Goal: Task Accomplishment & Management: Manage account settings

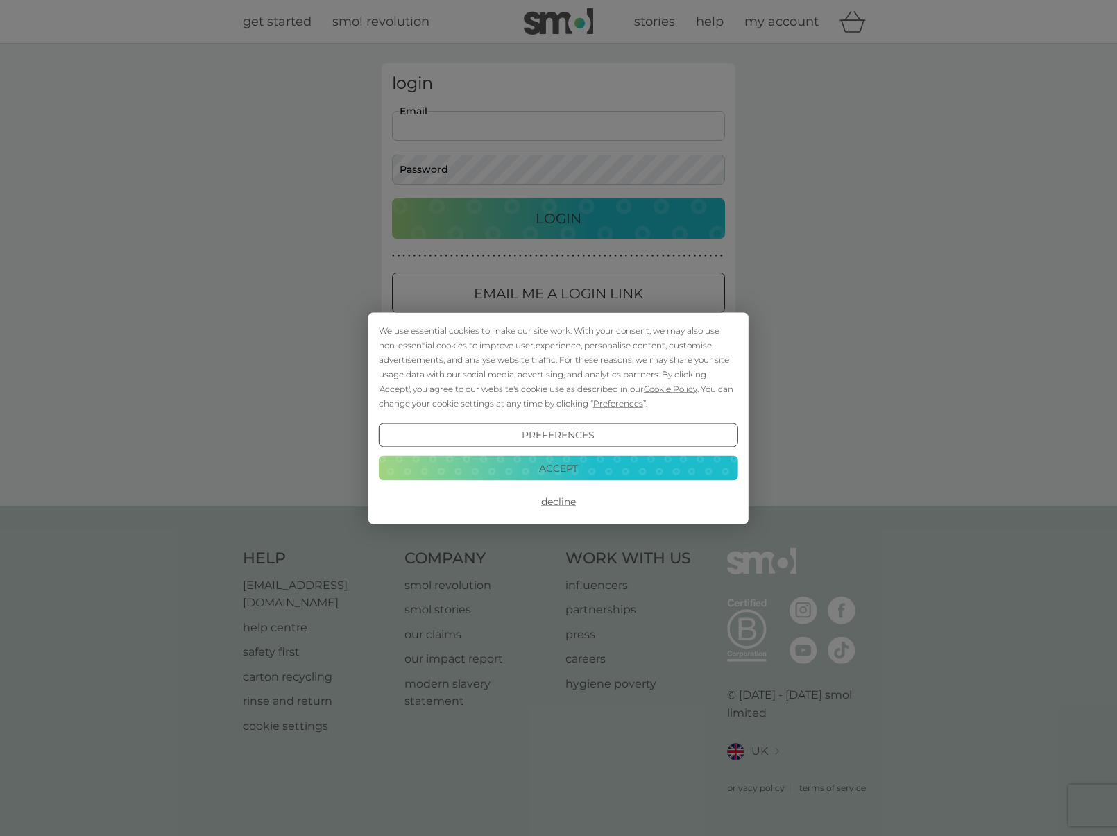
type input "[PERSON_NAME][EMAIL_ADDRESS][DOMAIN_NAME]"
click at [559, 218] on button "Login" at bounding box center [558, 218] width 333 height 40
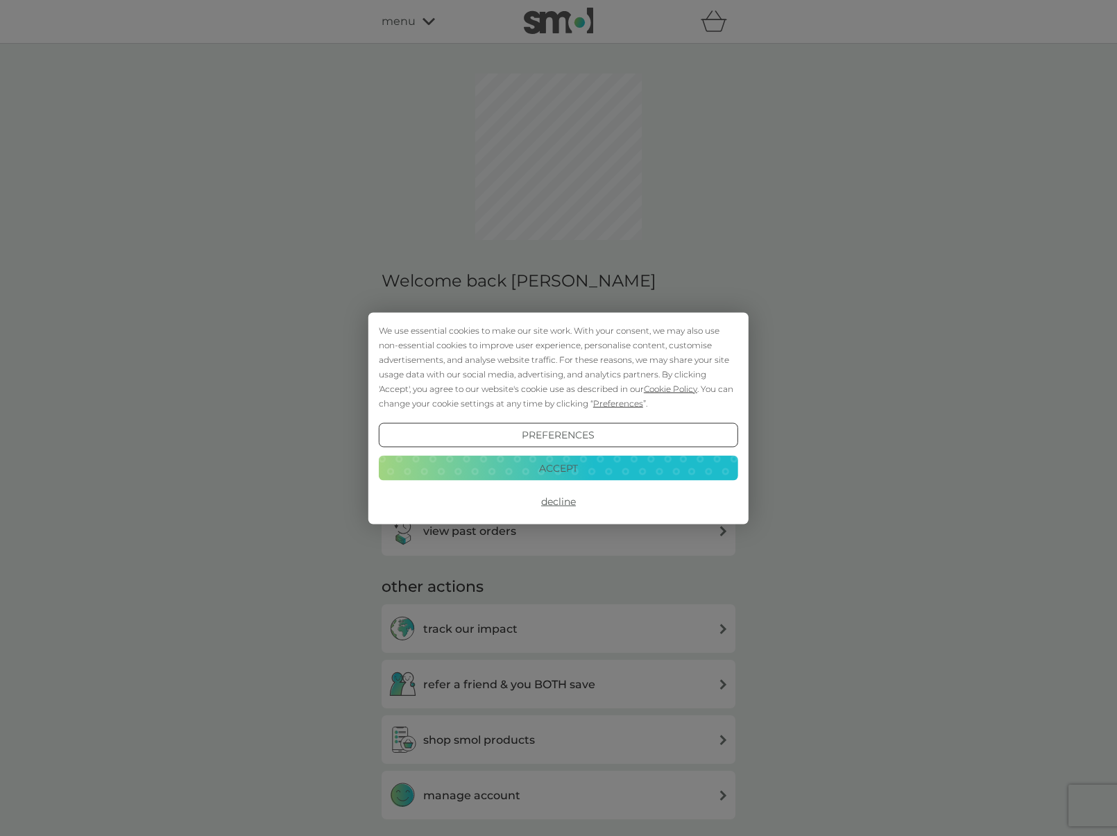
click at [518, 472] on button "Accept" at bounding box center [558, 468] width 359 height 25
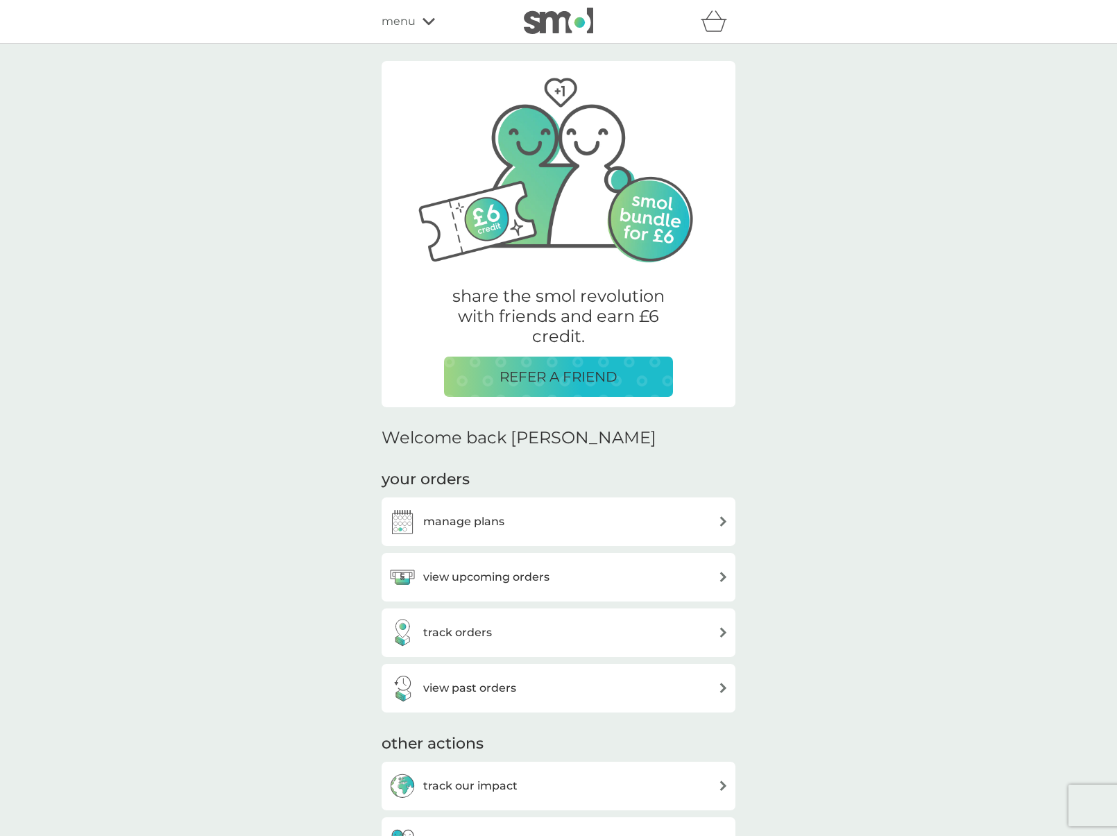
click at [527, 523] on div "manage plans" at bounding box center [559, 522] width 340 height 28
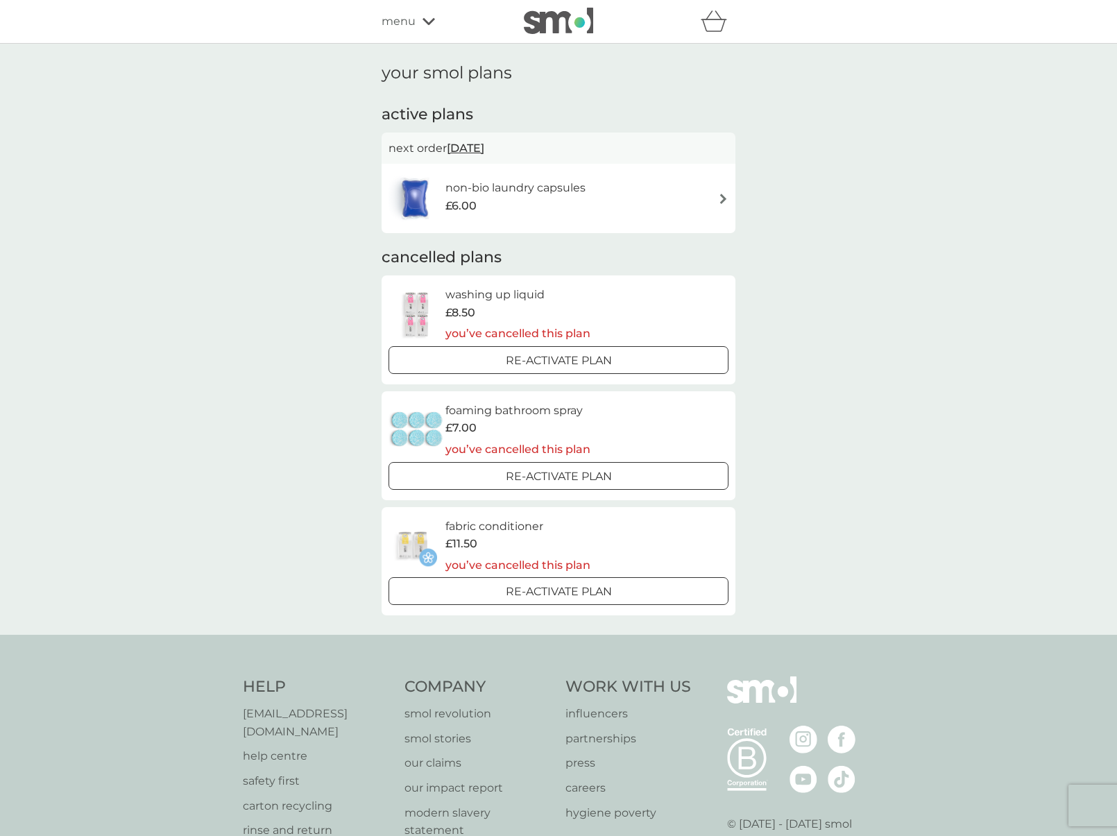
click at [682, 189] on div "non-bio laundry capsules £6.00" at bounding box center [559, 198] width 340 height 49
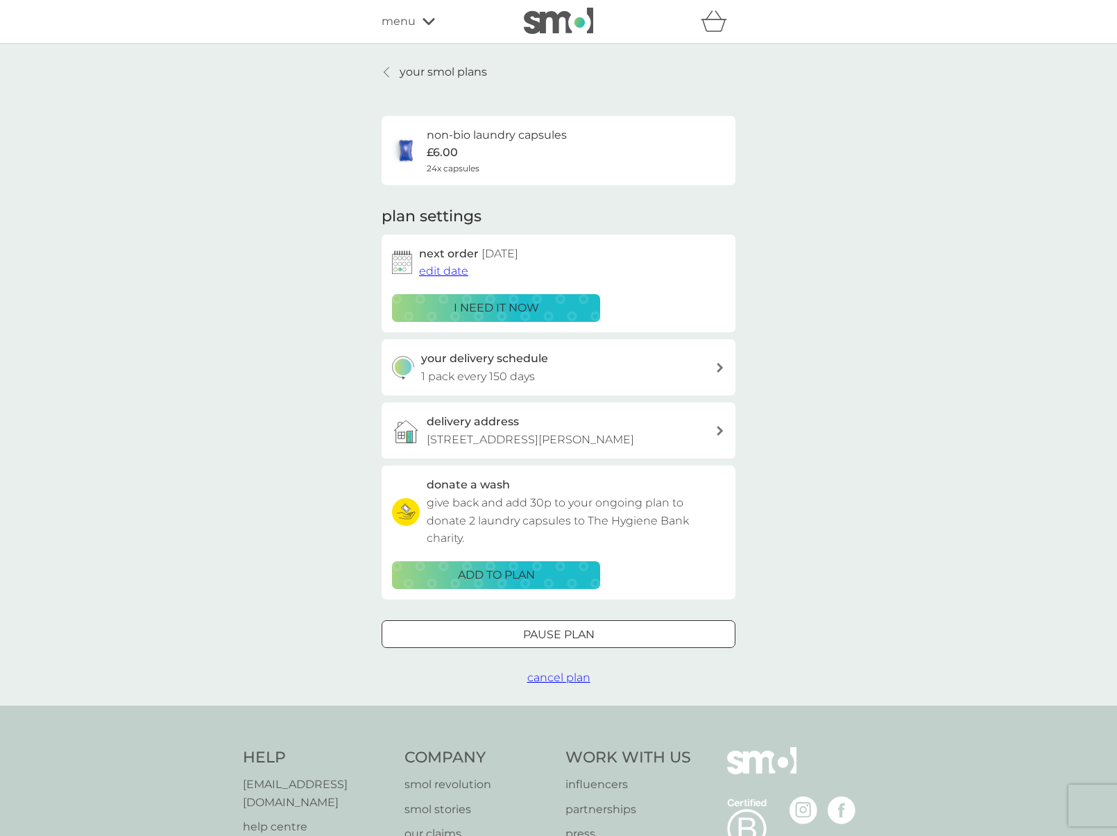
click at [582, 671] on span "cancel plan" at bounding box center [558, 677] width 63 height 13
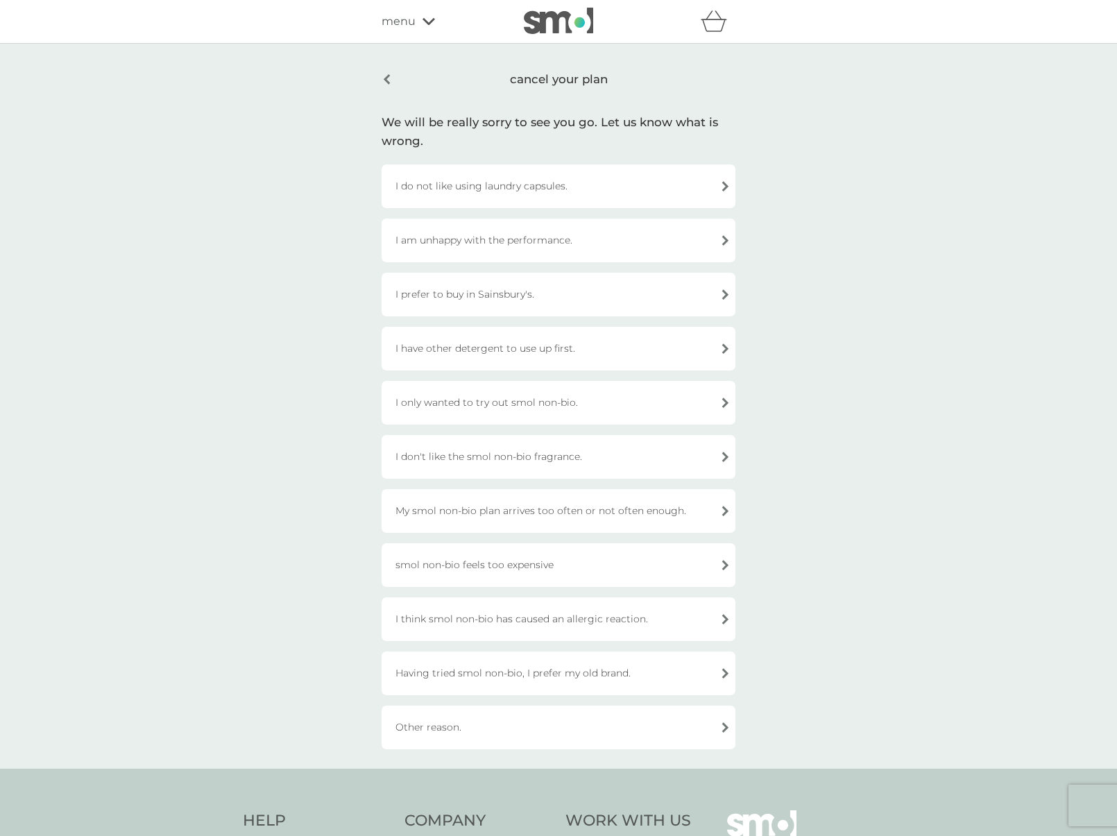
scroll to position [25, 0]
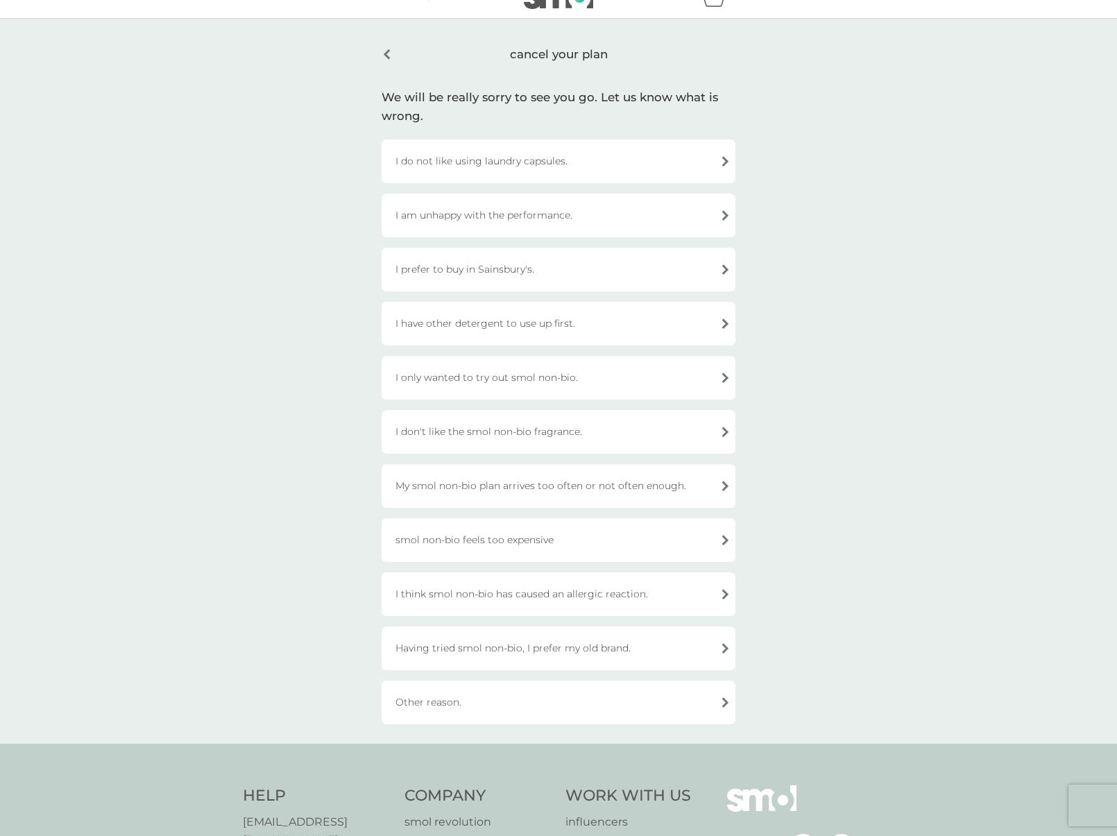
click at [544, 329] on div "I have other detergent to use up first." at bounding box center [559, 324] width 354 height 44
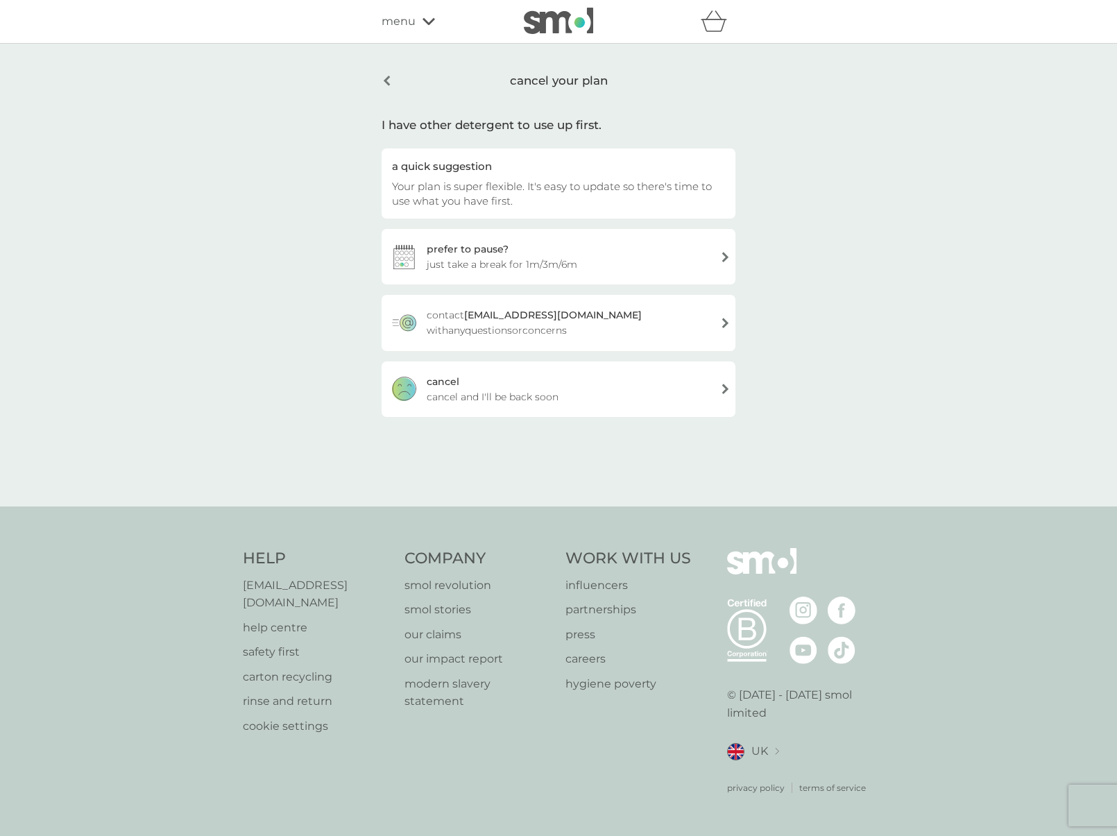
scroll to position [0, 0]
click at [477, 390] on span "cancel and I'll be back soon" at bounding box center [493, 396] width 132 height 15
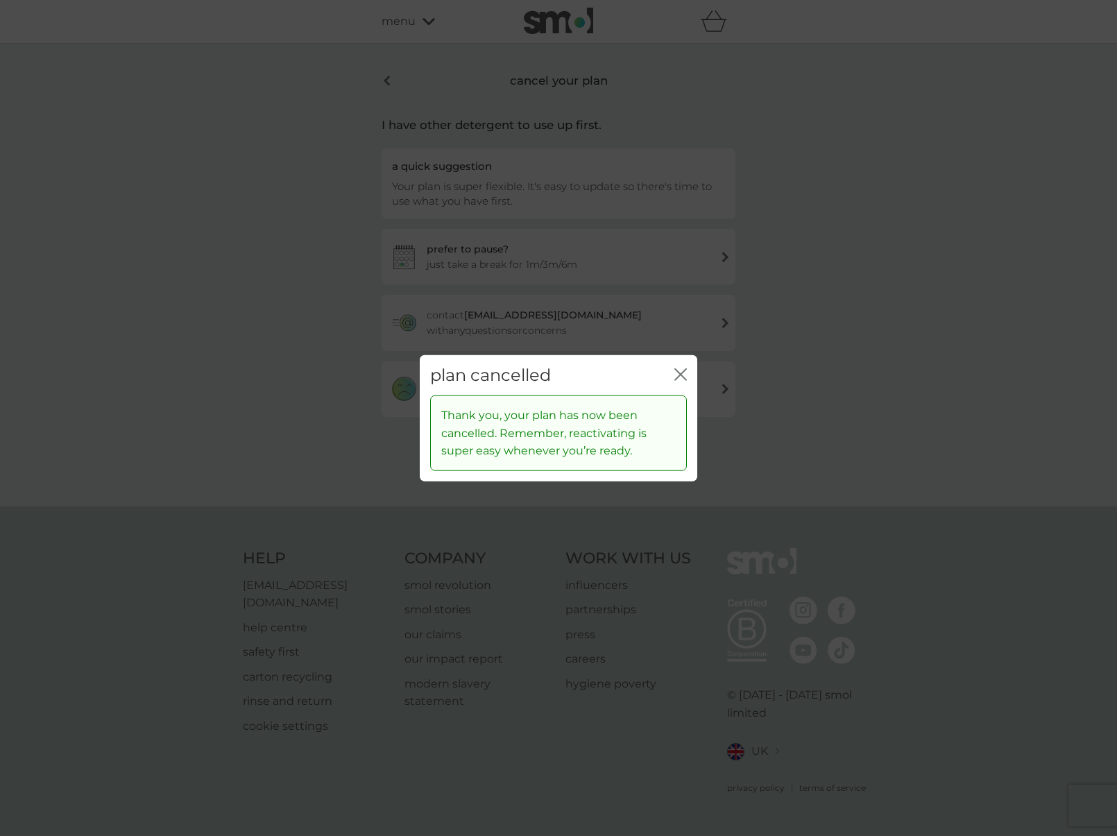
click at [677, 373] on icon "close" at bounding box center [680, 374] width 12 height 12
